Goal: Task Accomplishment & Management: Use online tool/utility

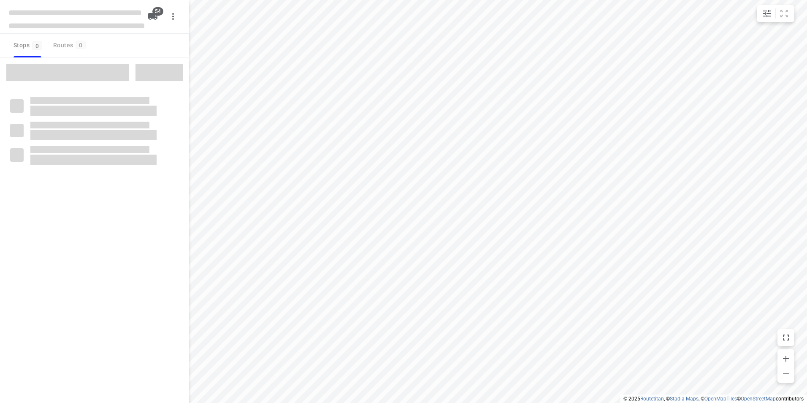
type input "distance"
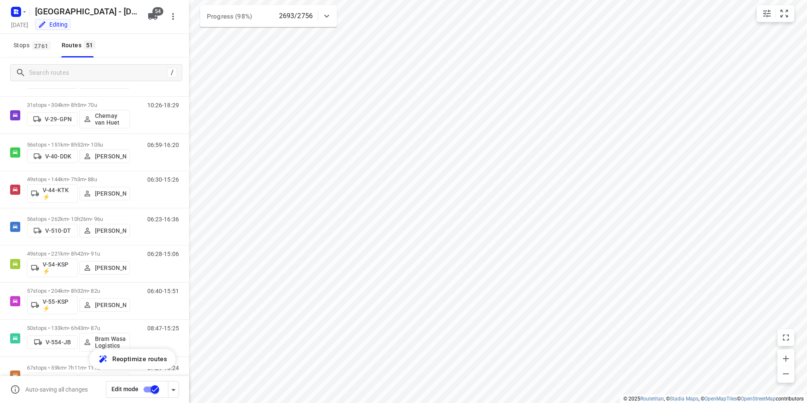
scroll to position [562, 0]
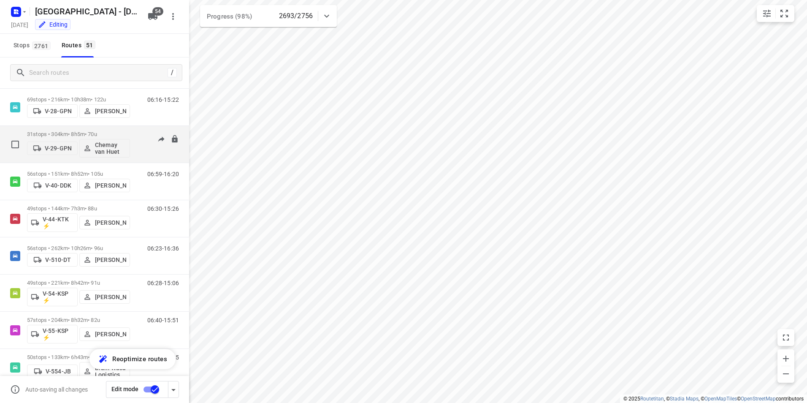
click at [115, 129] on div "31 stops • 304km • 8h5m • 70u V-29-GPN Chemay van [PERSON_NAME]" at bounding box center [78, 144] width 103 height 35
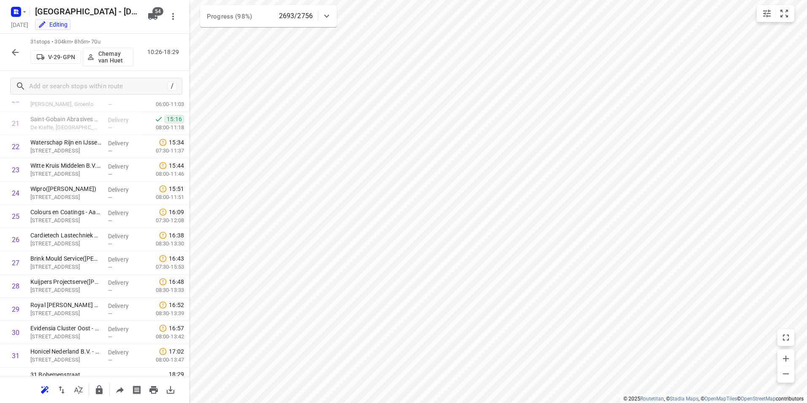
scroll to position [518, 0]
click at [17, 52] on icon "button" at bounding box center [15, 52] width 10 height 10
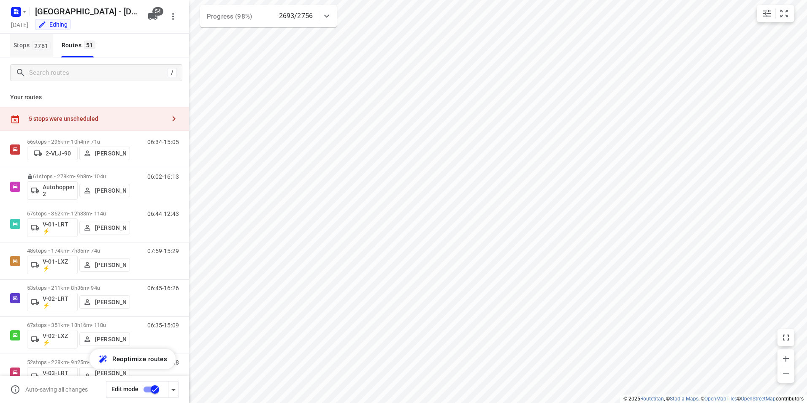
click at [25, 46] on span "Stops 2761" at bounding box center [34, 45] width 40 height 11
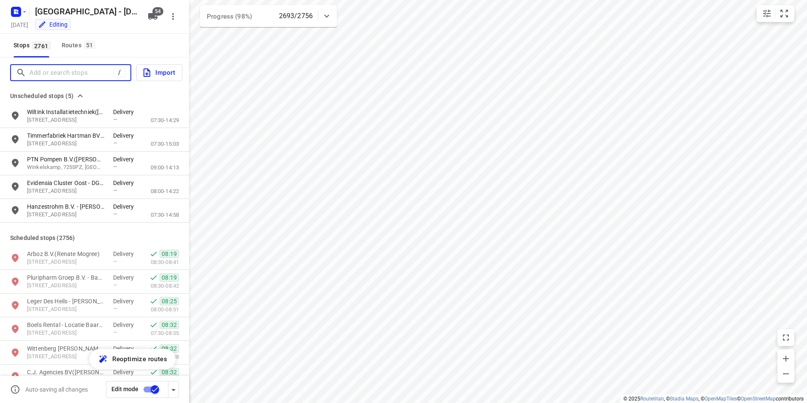
click at [53, 69] on input "Add or search stops" at bounding box center [72, 72] width 84 height 13
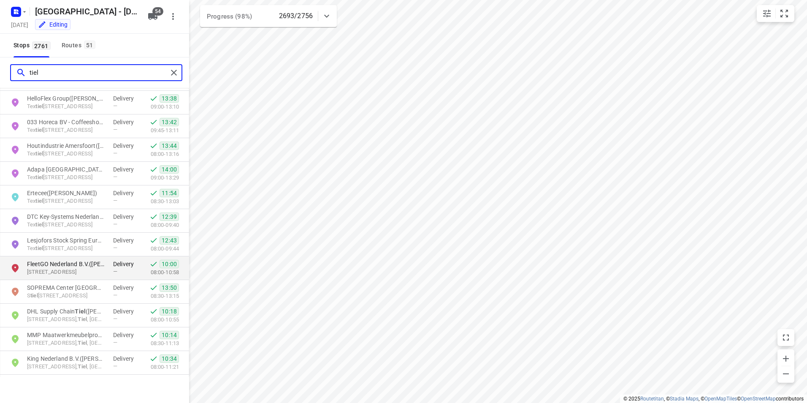
scroll to position [211, 0]
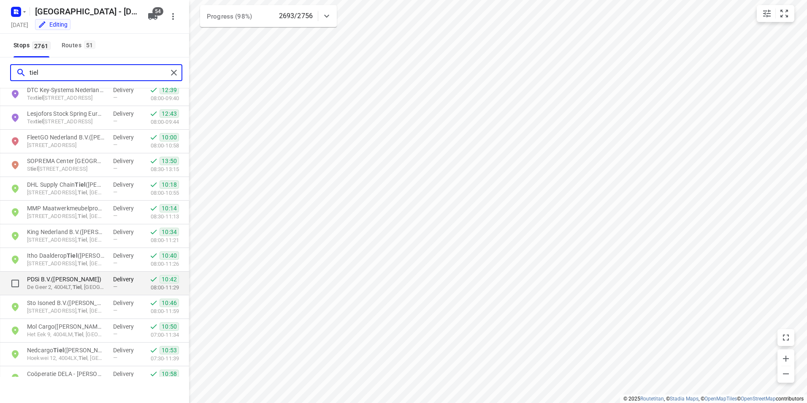
type input "tiel"
click at [65, 276] on p "PDSi B.V.([PERSON_NAME])" at bounding box center [66, 279] width 78 height 8
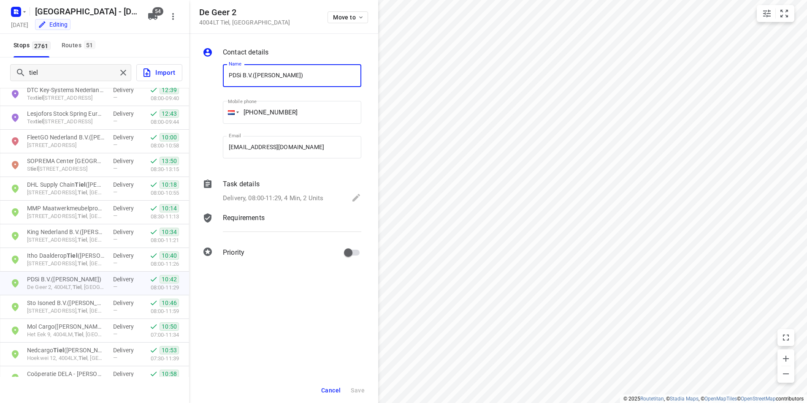
drag, startPoint x: 73, startPoint y: 45, endPoint x: 231, endPoint y: 103, distance: 167.8
click at [73, 45] on div "Routes 51" at bounding box center [80, 45] width 36 height 11
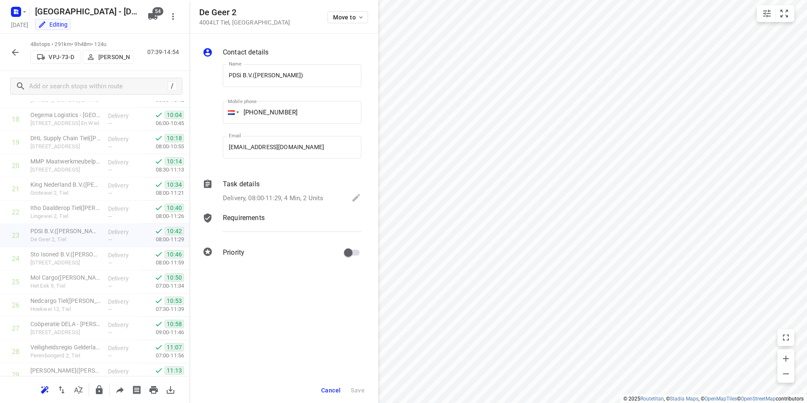
scroll to position [930, 0]
